Goal: Transaction & Acquisition: Purchase product/service

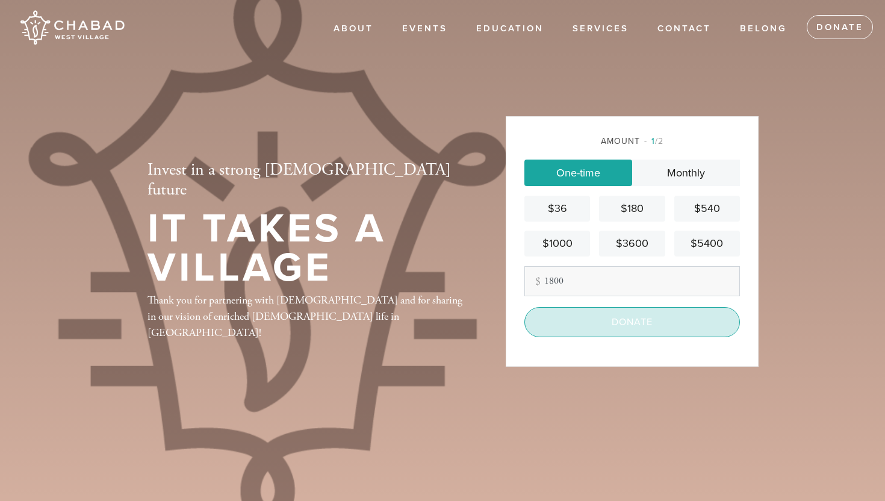
type input "1800"
click at [626, 325] on input "Donate" at bounding box center [633, 322] width 216 height 30
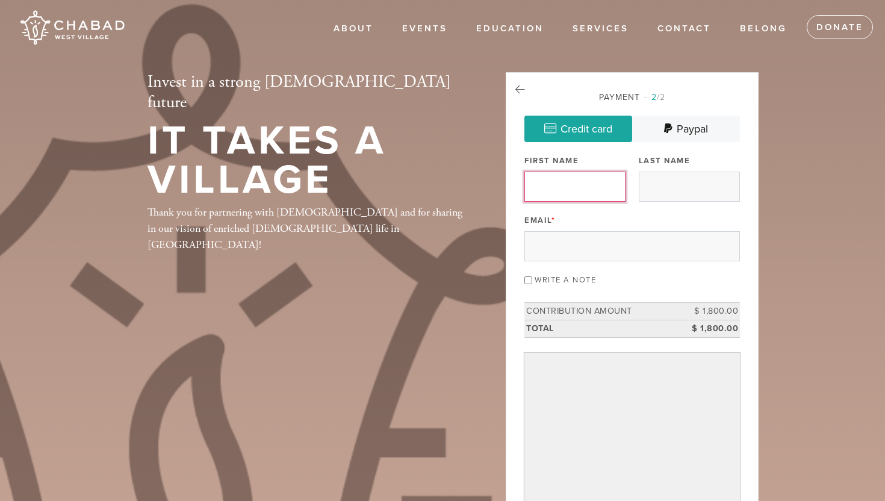
click at [566, 189] on input "First Name" at bounding box center [575, 187] width 101 height 30
type input "[PERSON_NAME]"
type input "Easton"
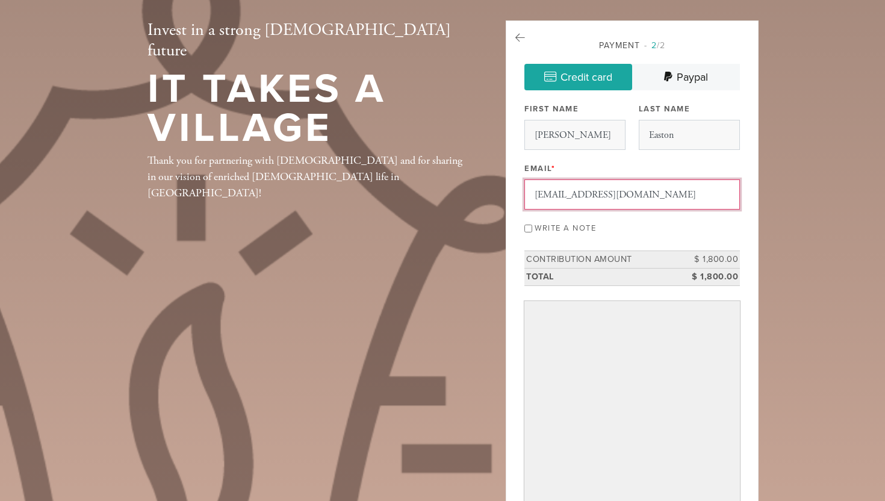
scroll to position [60, 0]
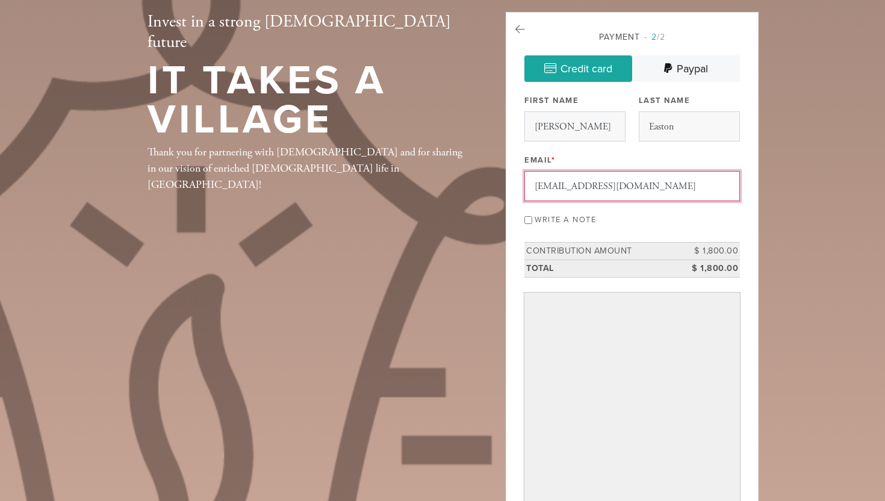
type input "[EMAIL_ADDRESS][DOMAIN_NAME]"
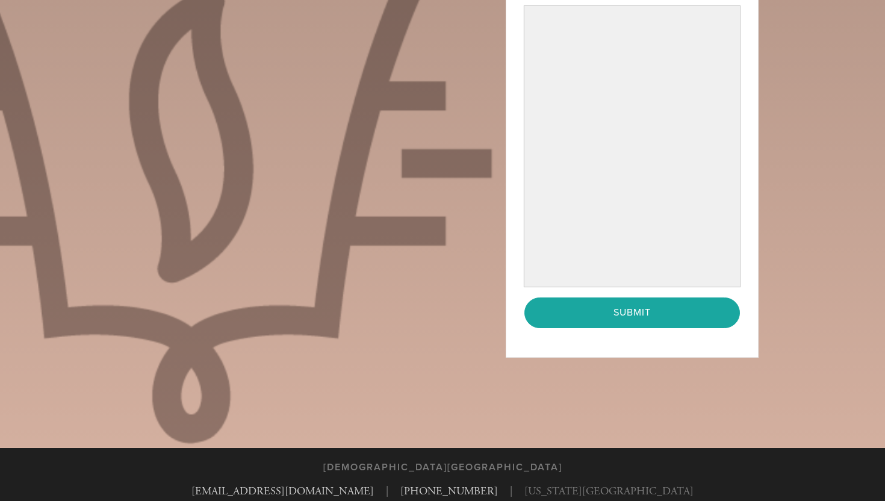
scroll to position [349, 0]
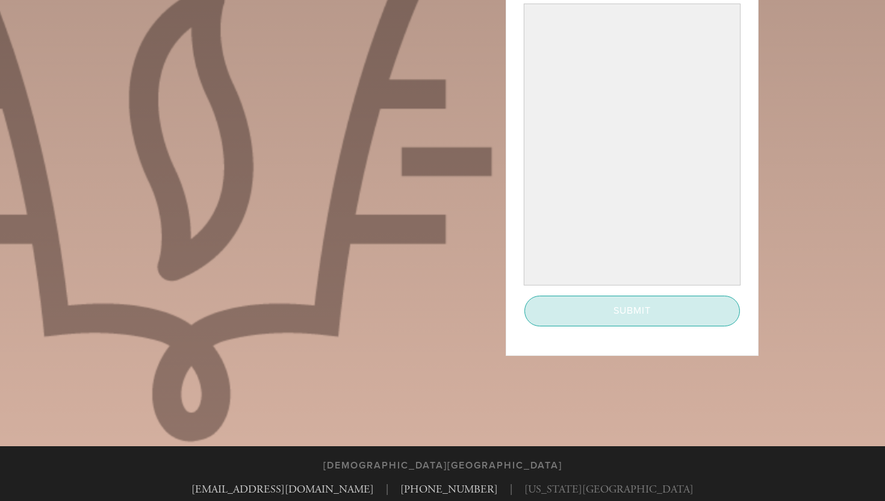
click at [613, 305] on input "Submit" at bounding box center [633, 311] width 216 height 30
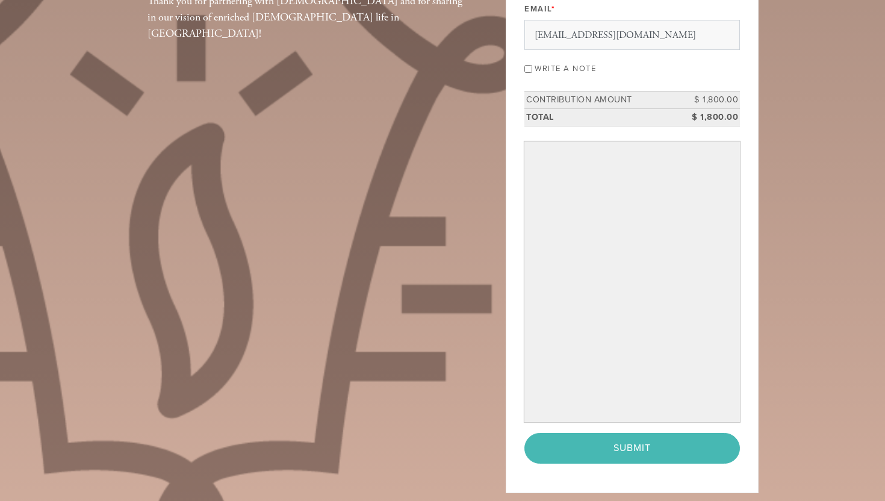
scroll to position [209, 0]
